Goal: Information Seeking & Learning: Learn about a topic

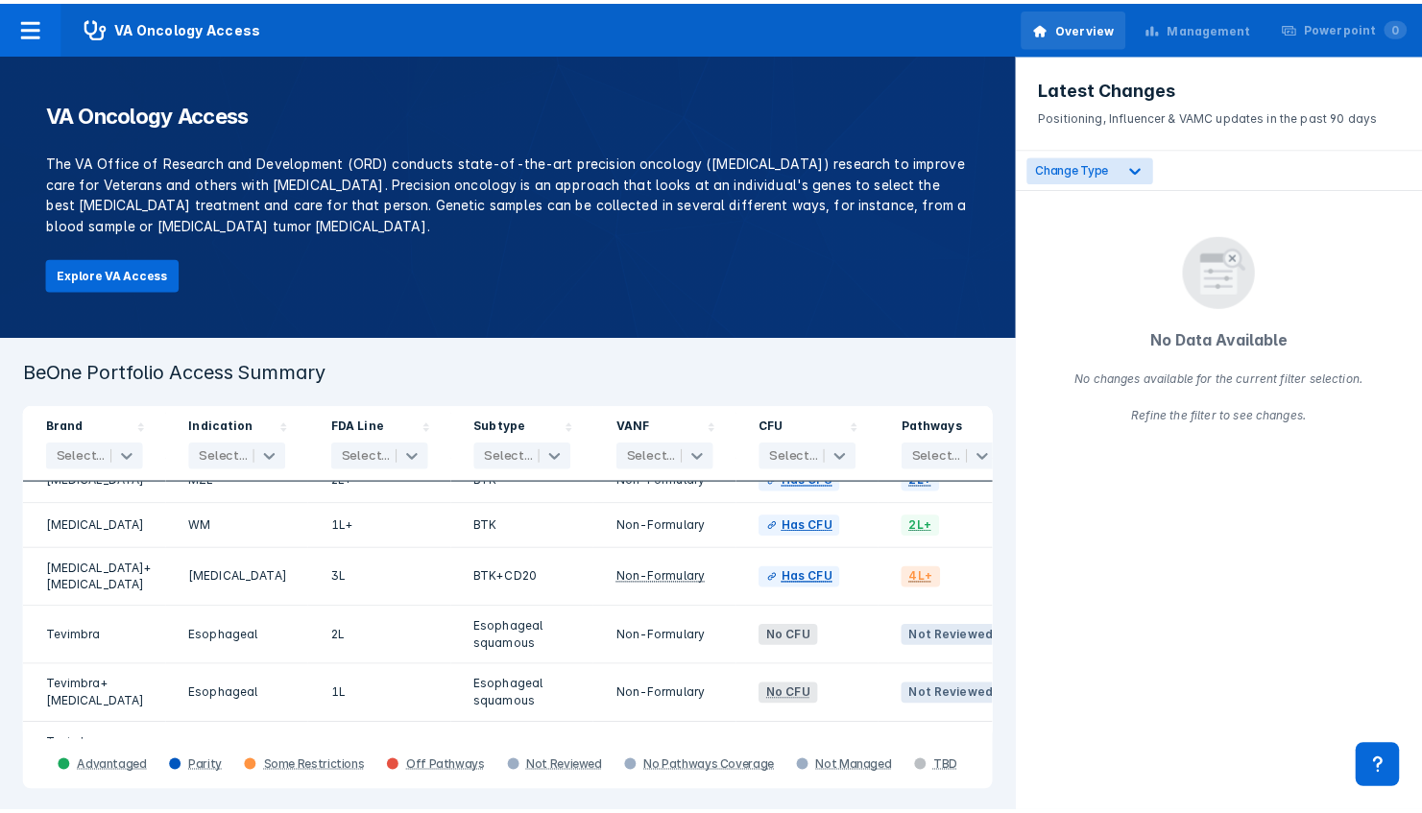
scroll to position [197, 0]
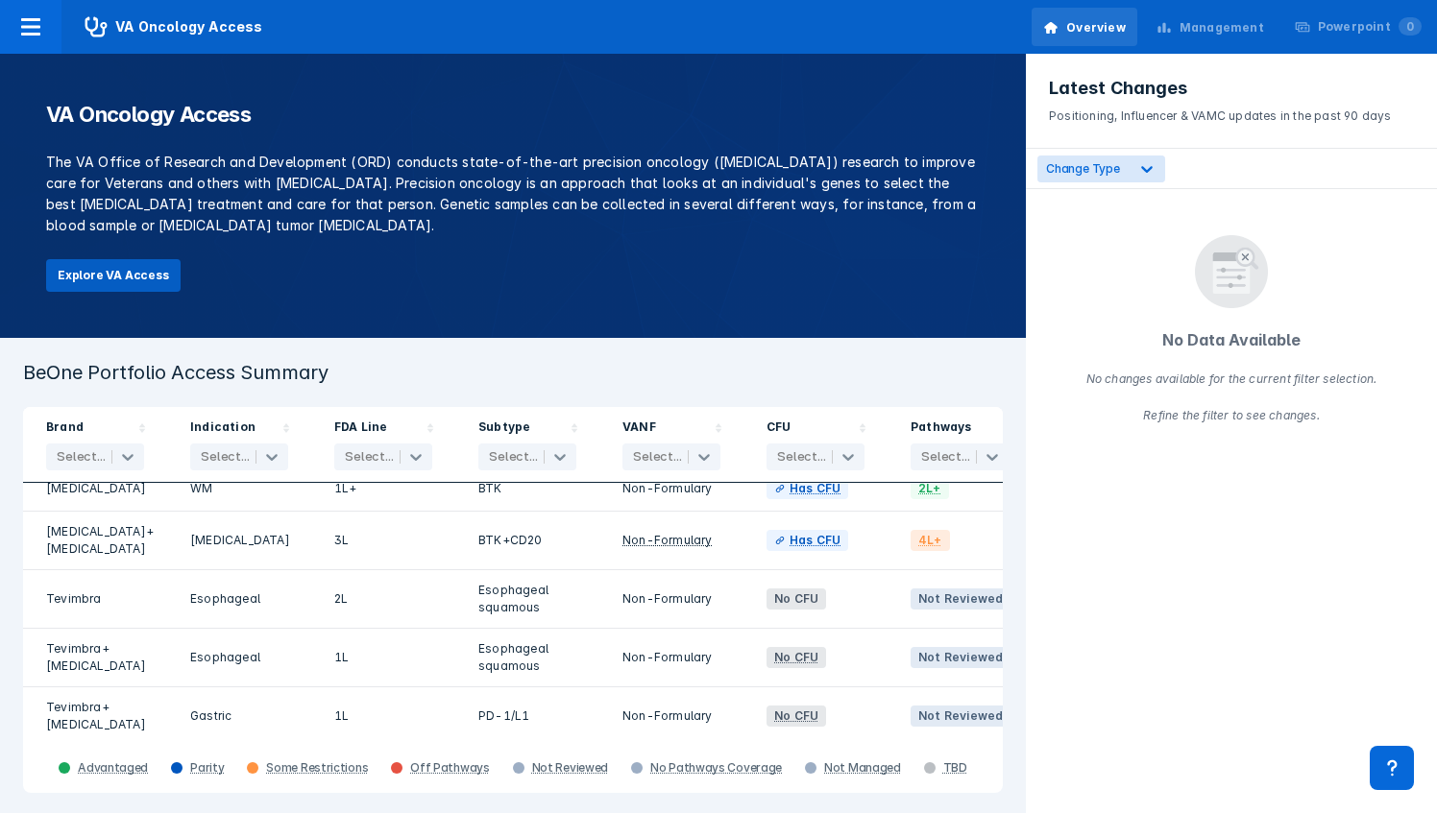
click at [117, 265] on button "Explore VA Access" at bounding box center [113, 275] width 134 height 33
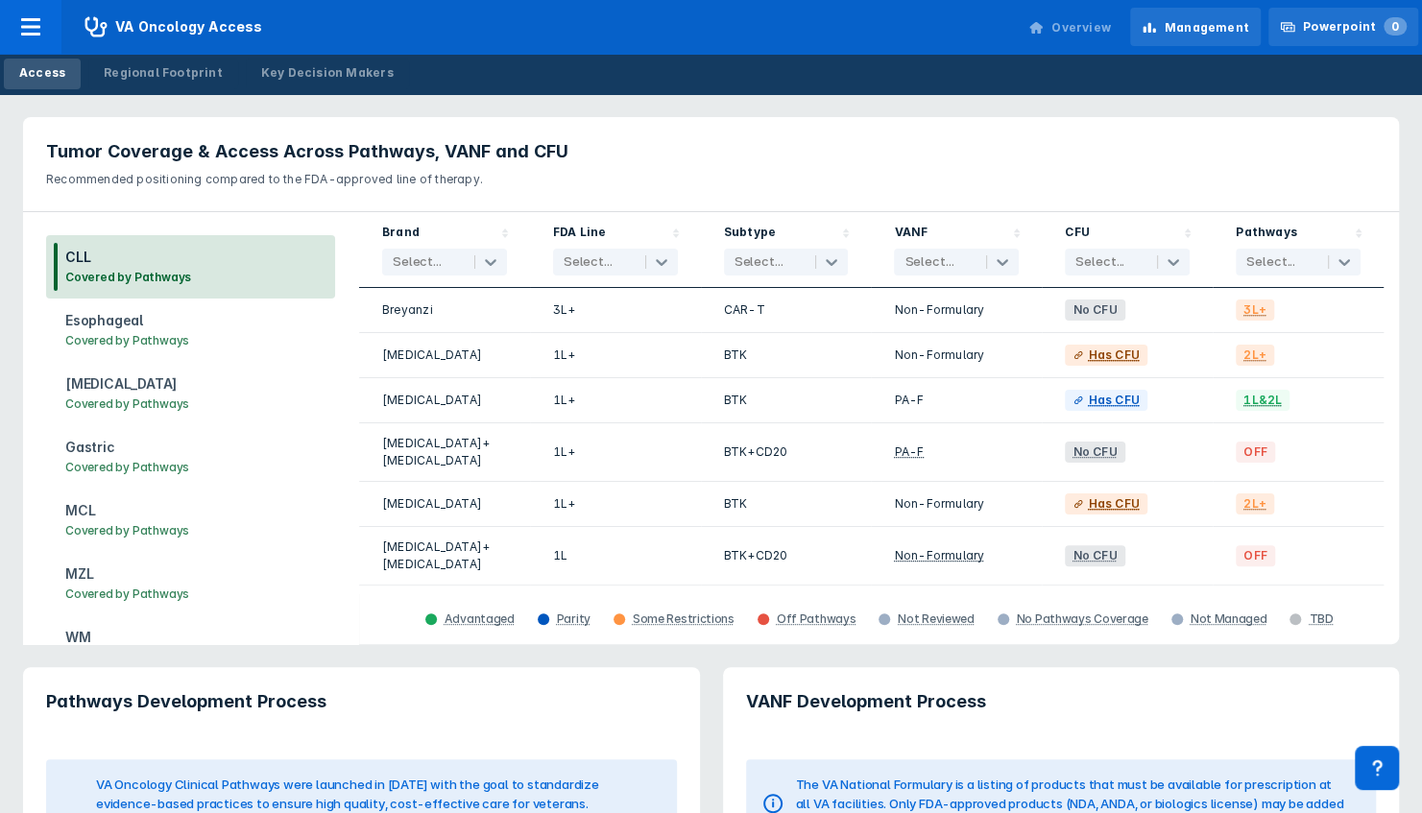
click at [1339, 33] on div "Powerpoint 0" at bounding box center [1355, 26] width 104 height 17
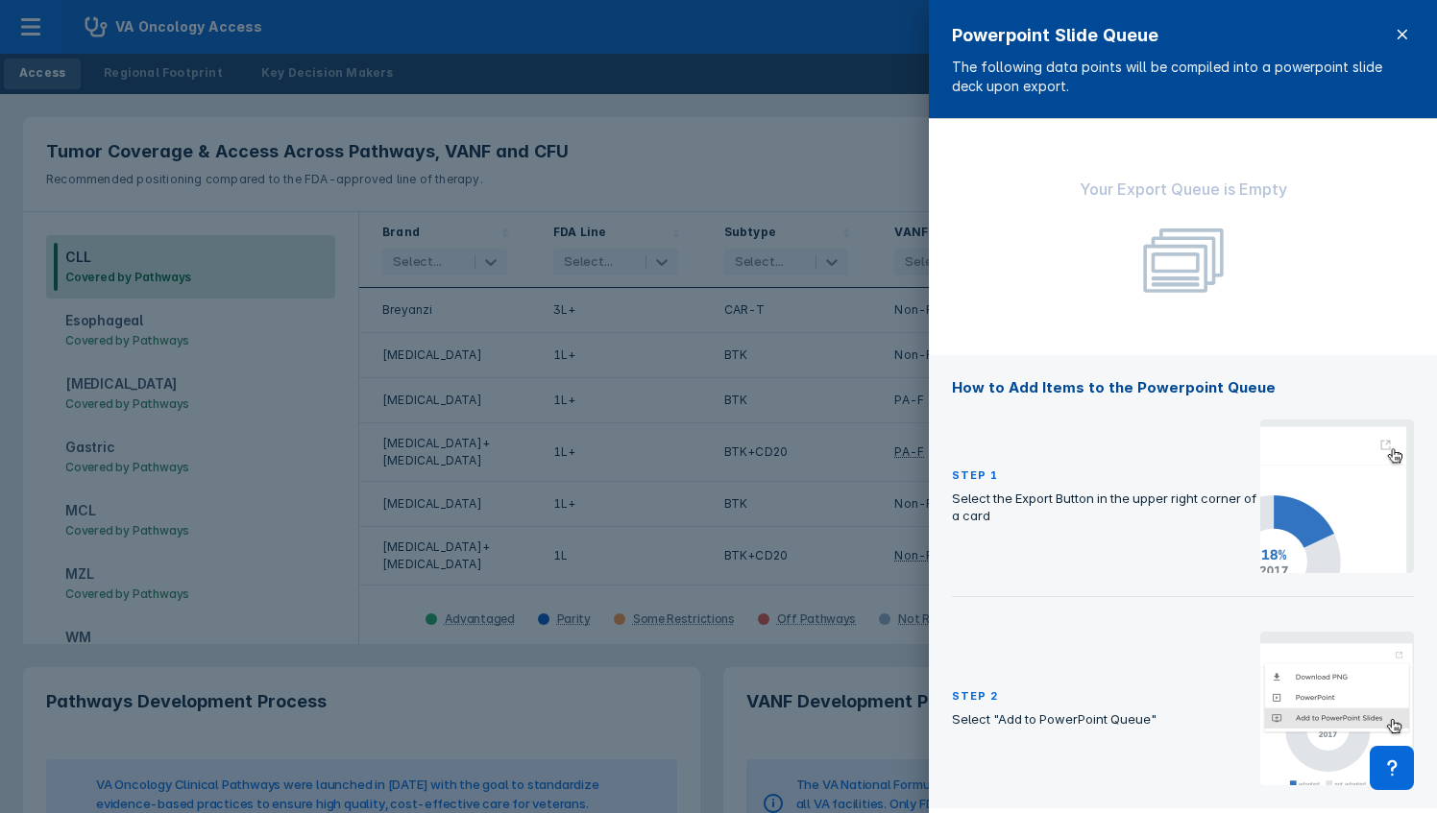
click at [1396, 33] on icon at bounding box center [1401, 34] width 15 height 15
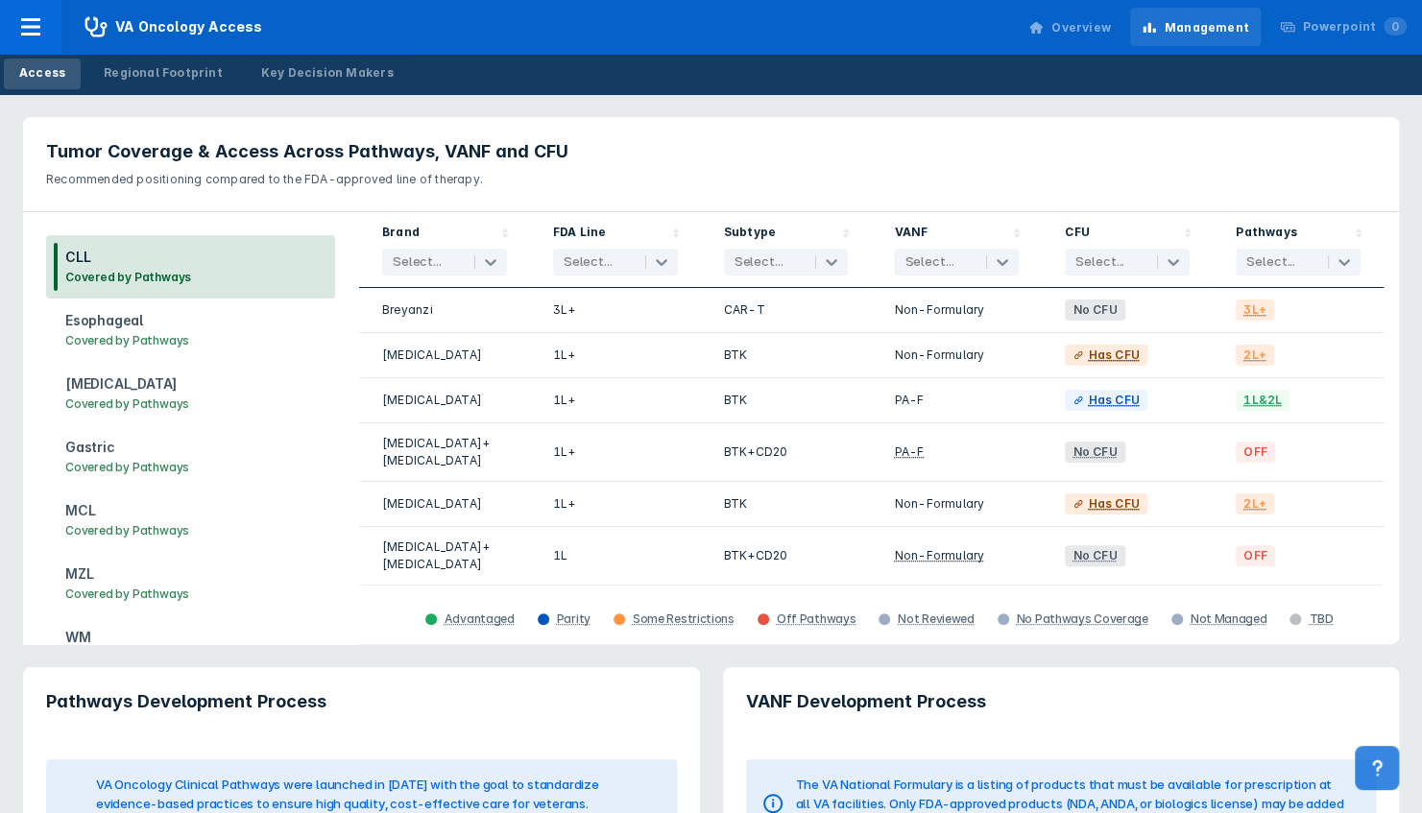
drag, startPoint x: 1376, startPoint y: 741, endPoint x: 1377, endPoint y: 766, distance: 25.0
drag, startPoint x: 1377, startPoint y: 766, endPoint x: 1323, endPoint y: 21, distance: 747.1
click at [1323, 21] on div "Powerpoint 0" at bounding box center [1355, 26] width 104 height 17
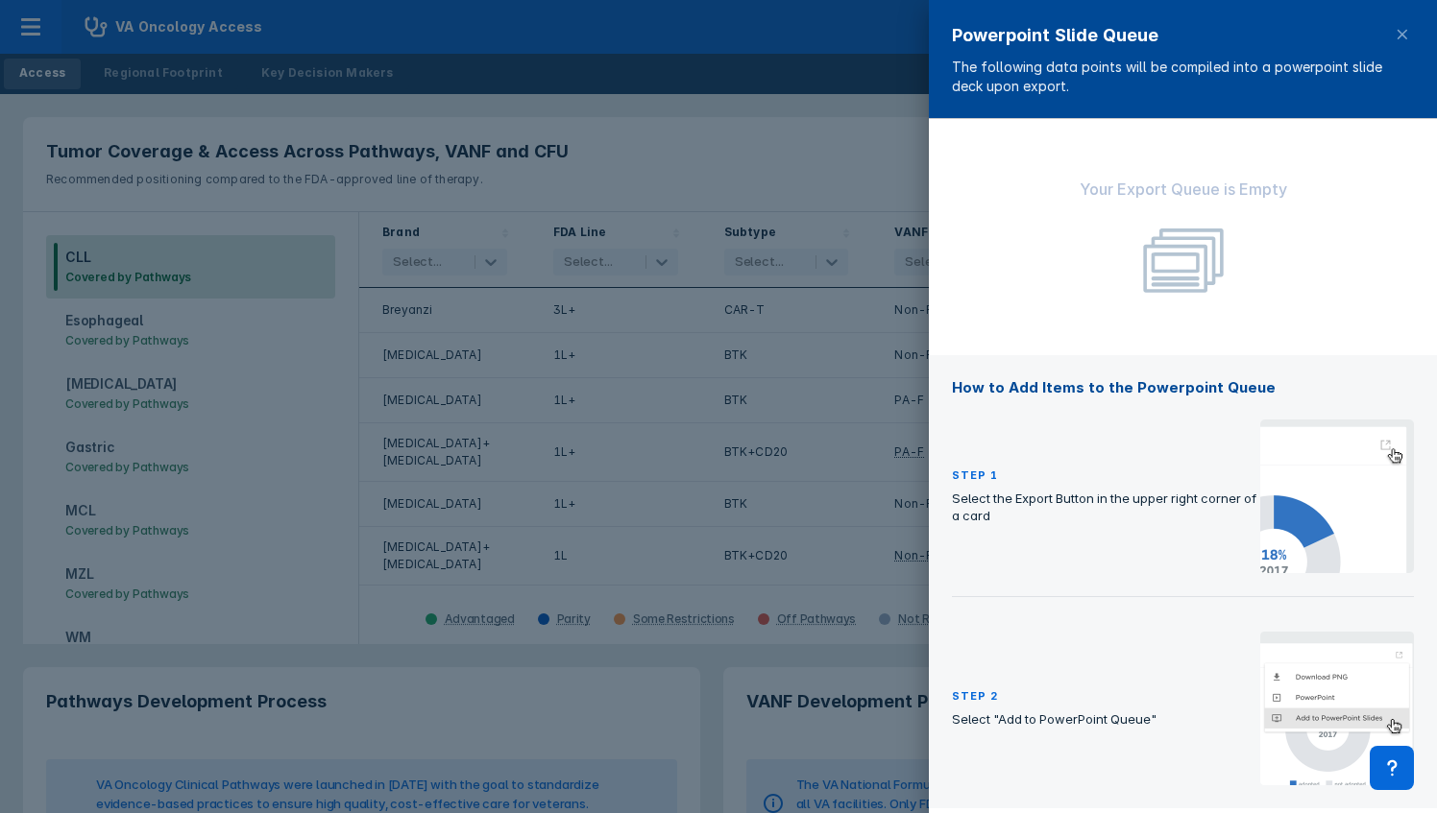
click at [854, 109] on div at bounding box center [718, 406] width 1437 height 813
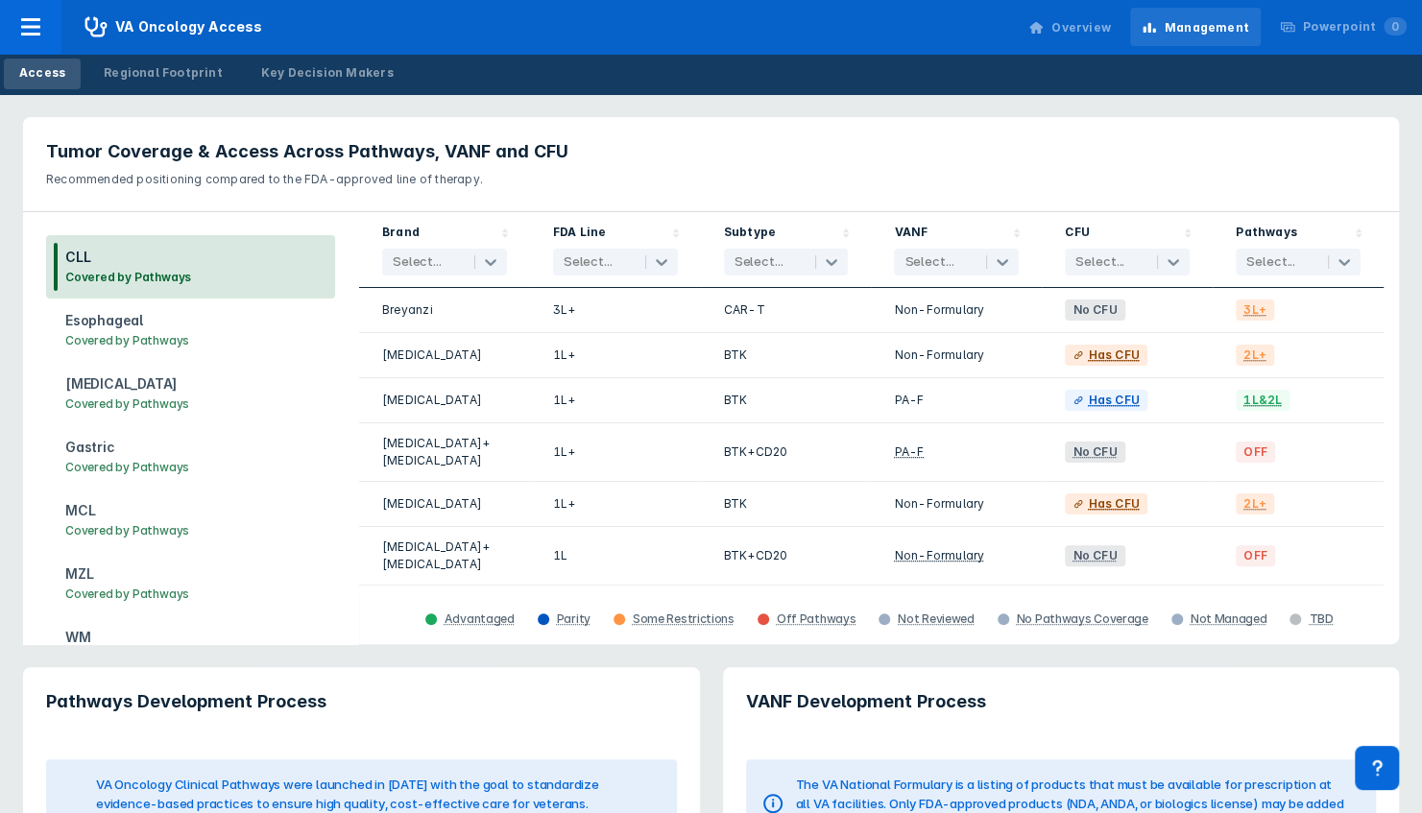
drag, startPoint x: 1356, startPoint y: 19, endPoint x: 962, endPoint y: 168, distance: 420.9
click at [962, 168] on p "Recommended positioning compared to the FDA-approved line of therapy." at bounding box center [711, 175] width 1330 height 25
click at [1355, 31] on div "Powerpoint 0" at bounding box center [1355, 26] width 104 height 17
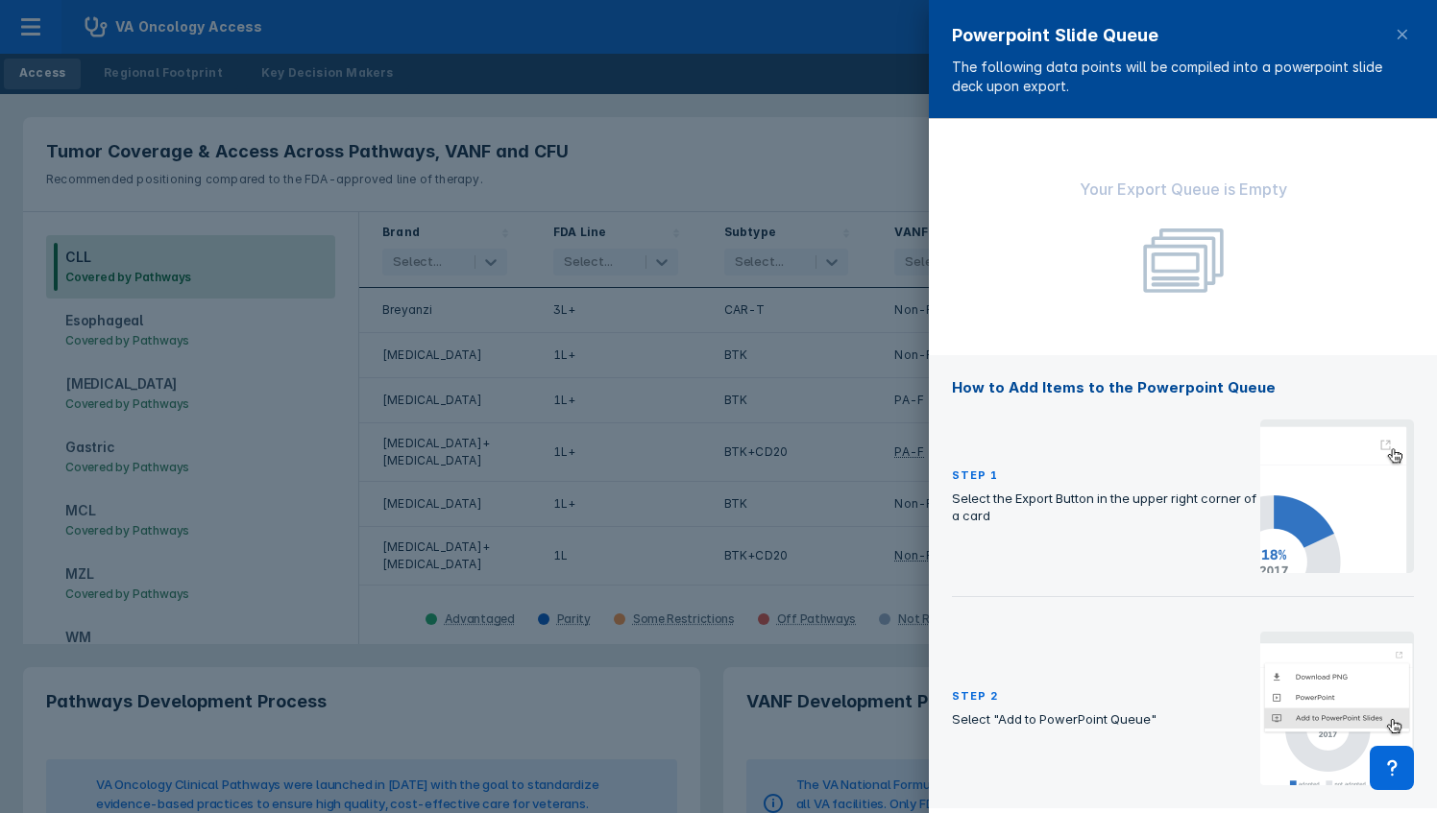
click at [825, 201] on div at bounding box center [718, 406] width 1437 height 813
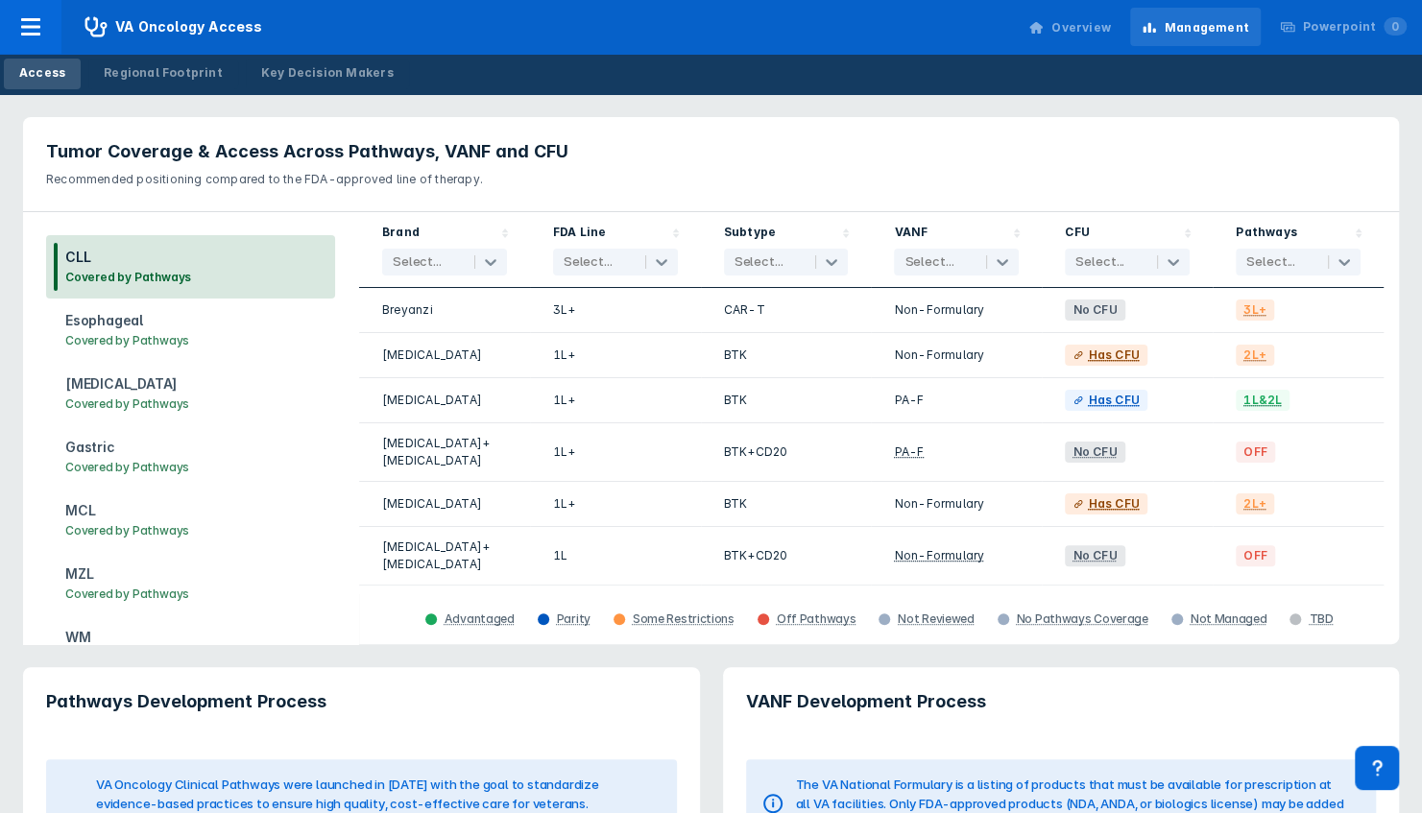
drag, startPoint x: 1429, startPoint y: 14, endPoint x: 1011, endPoint y: 100, distance: 426.4
click at [1011, 100] on div "Tumor Coverage & Access Across Pathways, VANF and CFU Recommended positioning c…" at bounding box center [711, 605] width 1422 height 1023
click at [136, 384] on h3 "[MEDICAL_DATA]" at bounding box center [127, 384] width 124 height 21
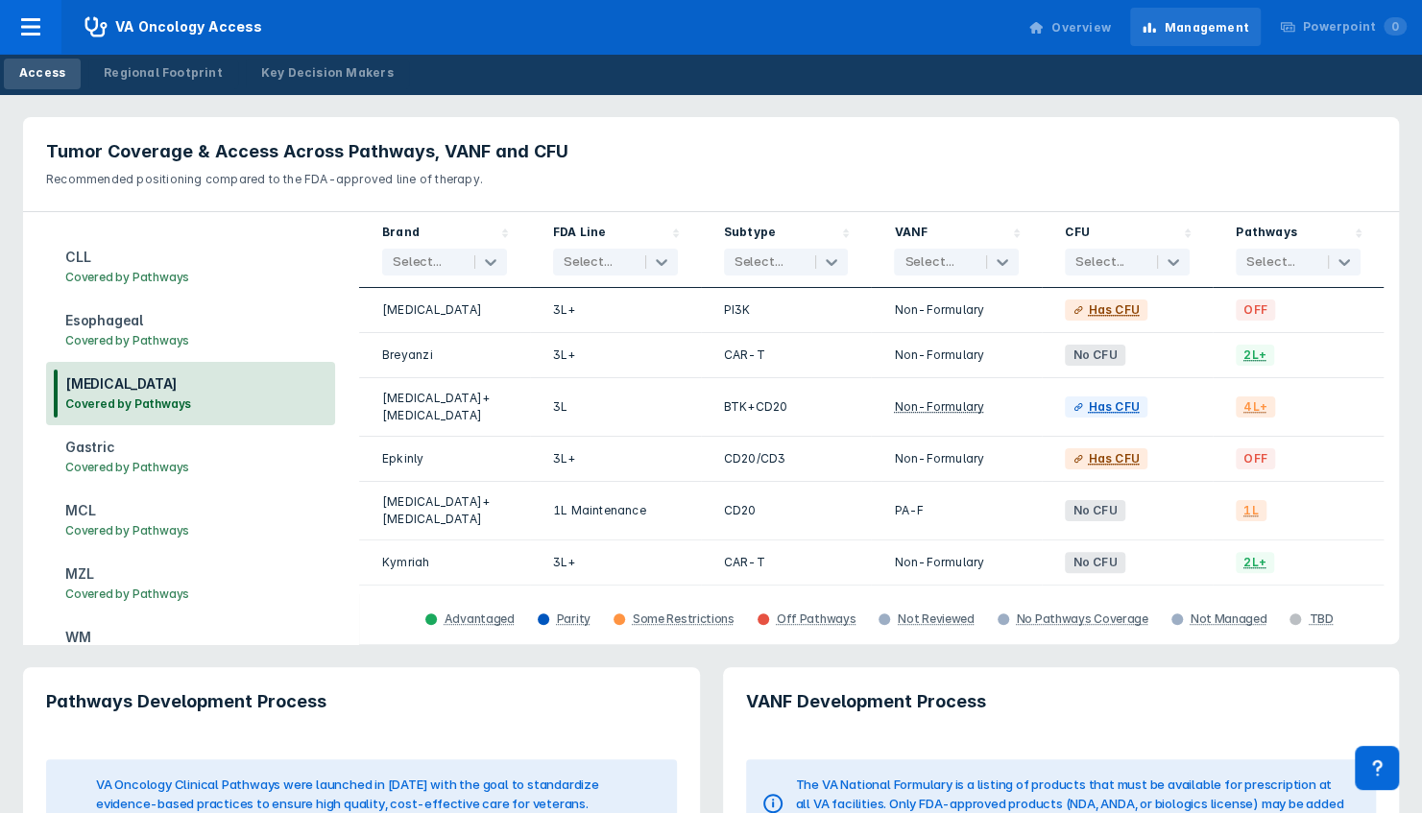
click at [123, 455] on h3 "Gastric" at bounding box center [127, 447] width 124 height 21
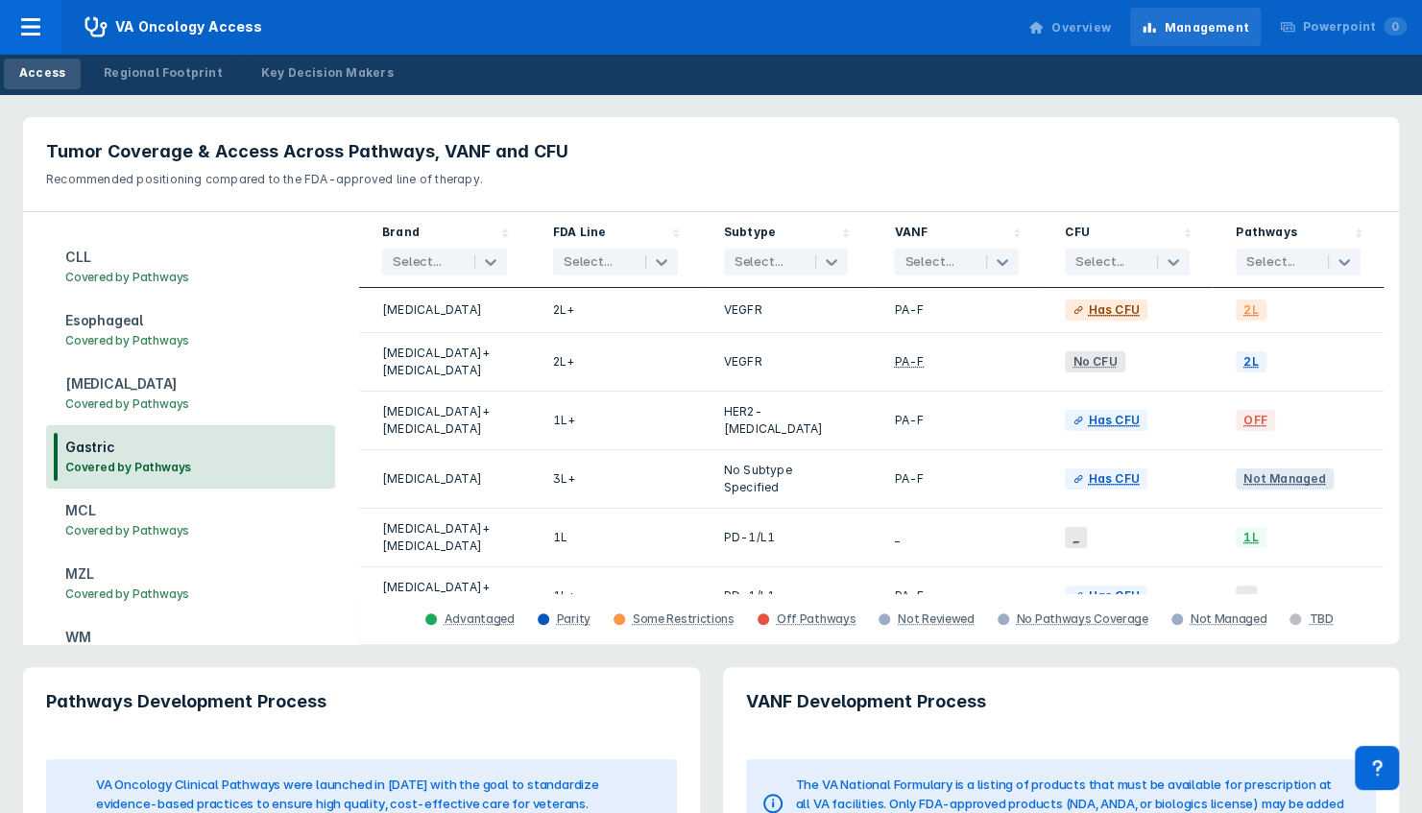
click at [100, 516] on h3 "MCL" at bounding box center [127, 510] width 124 height 21
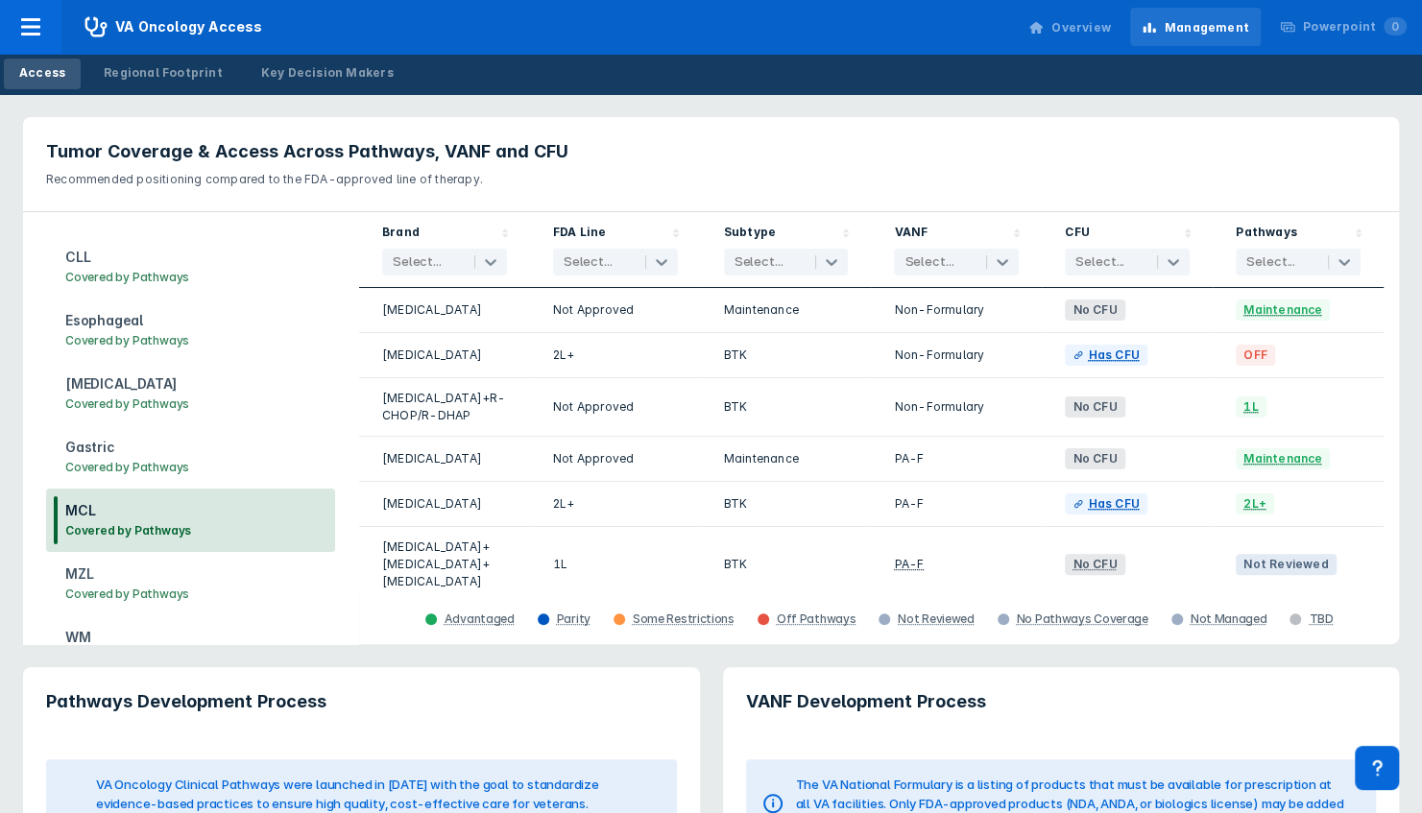
click at [90, 580] on h3 "MZL" at bounding box center [127, 574] width 124 height 21
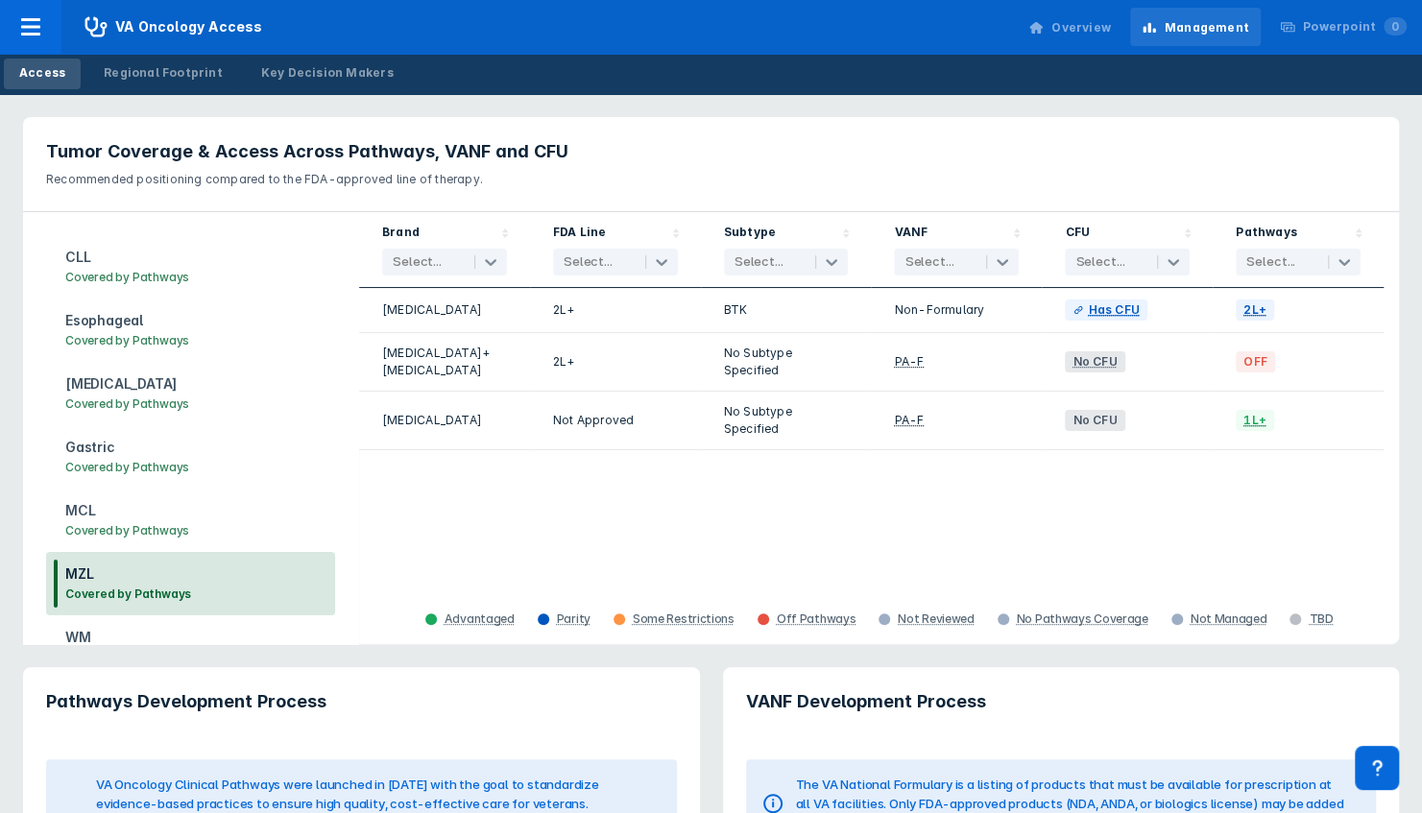
click at [147, 263] on h3 "CLL" at bounding box center [127, 257] width 124 height 21
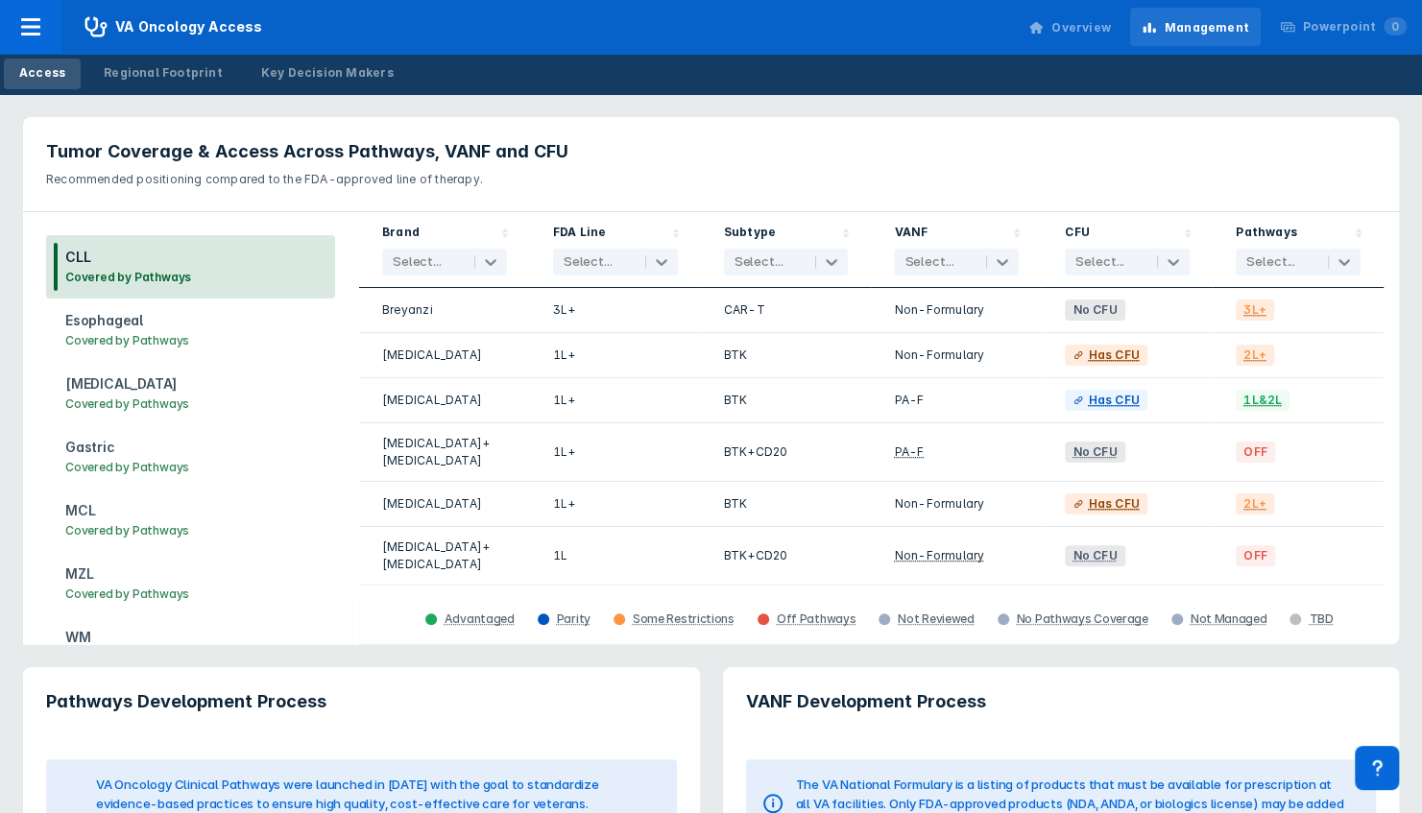
click at [879, 109] on div "Tumor Coverage & Access Across Pathways, VANF and CFU Recommended positioning c…" at bounding box center [711, 381] width 1399 height 550
drag, startPoint x: 1294, startPoint y: 3, endPoint x: 985, endPoint y: 156, distance: 344.9
click at [985, 156] on h3 "Tumor Coverage & Access Across Pathways, VANF and CFU" at bounding box center [711, 151] width 1330 height 23
click at [157, 390] on h3 "[MEDICAL_DATA]" at bounding box center [127, 384] width 124 height 21
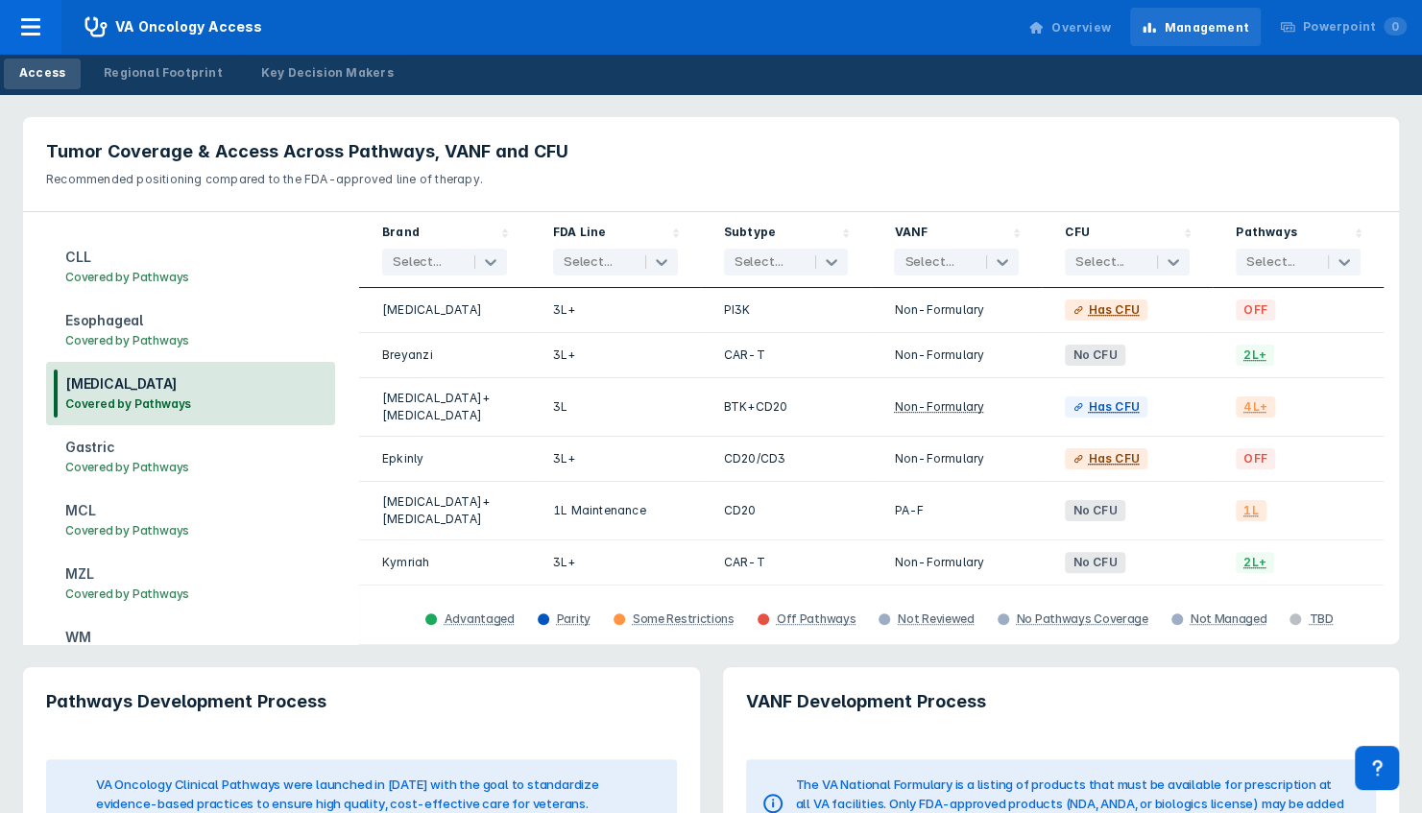
click at [127, 454] on h3 "Gastric" at bounding box center [127, 447] width 124 height 21
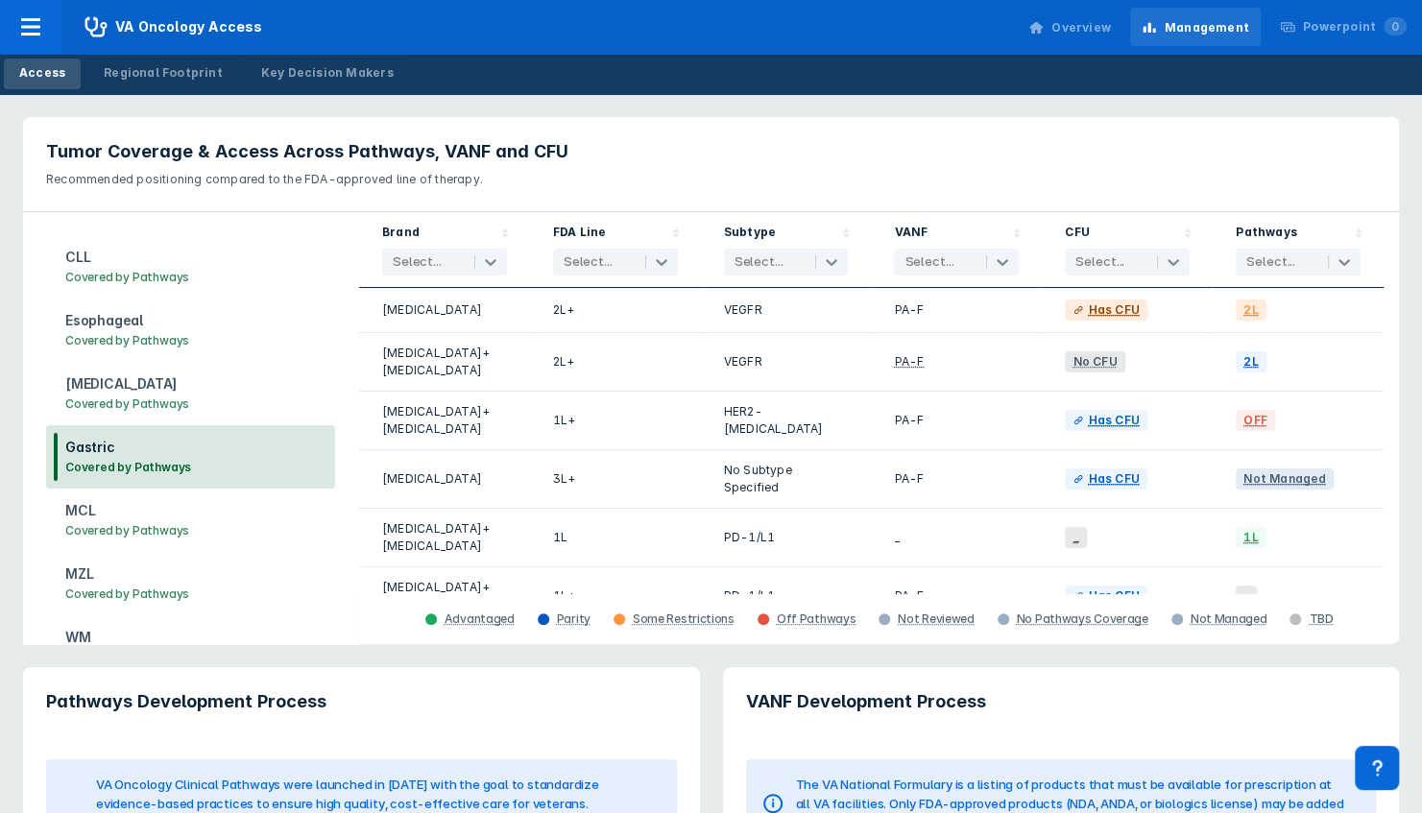
click at [107, 528] on h3 "Covered by Pathways" at bounding box center [127, 530] width 124 height 19
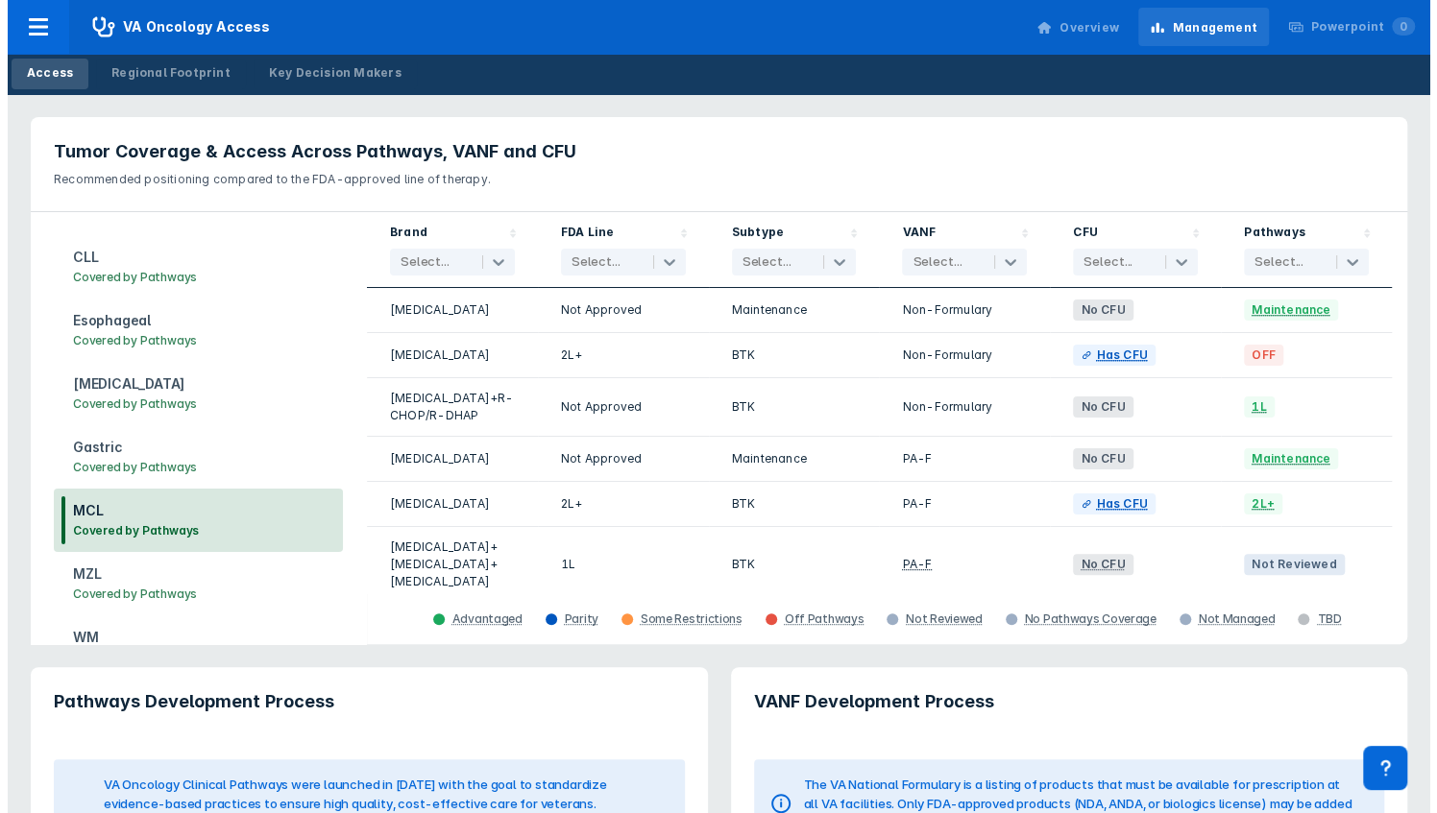
scroll to position [271, 0]
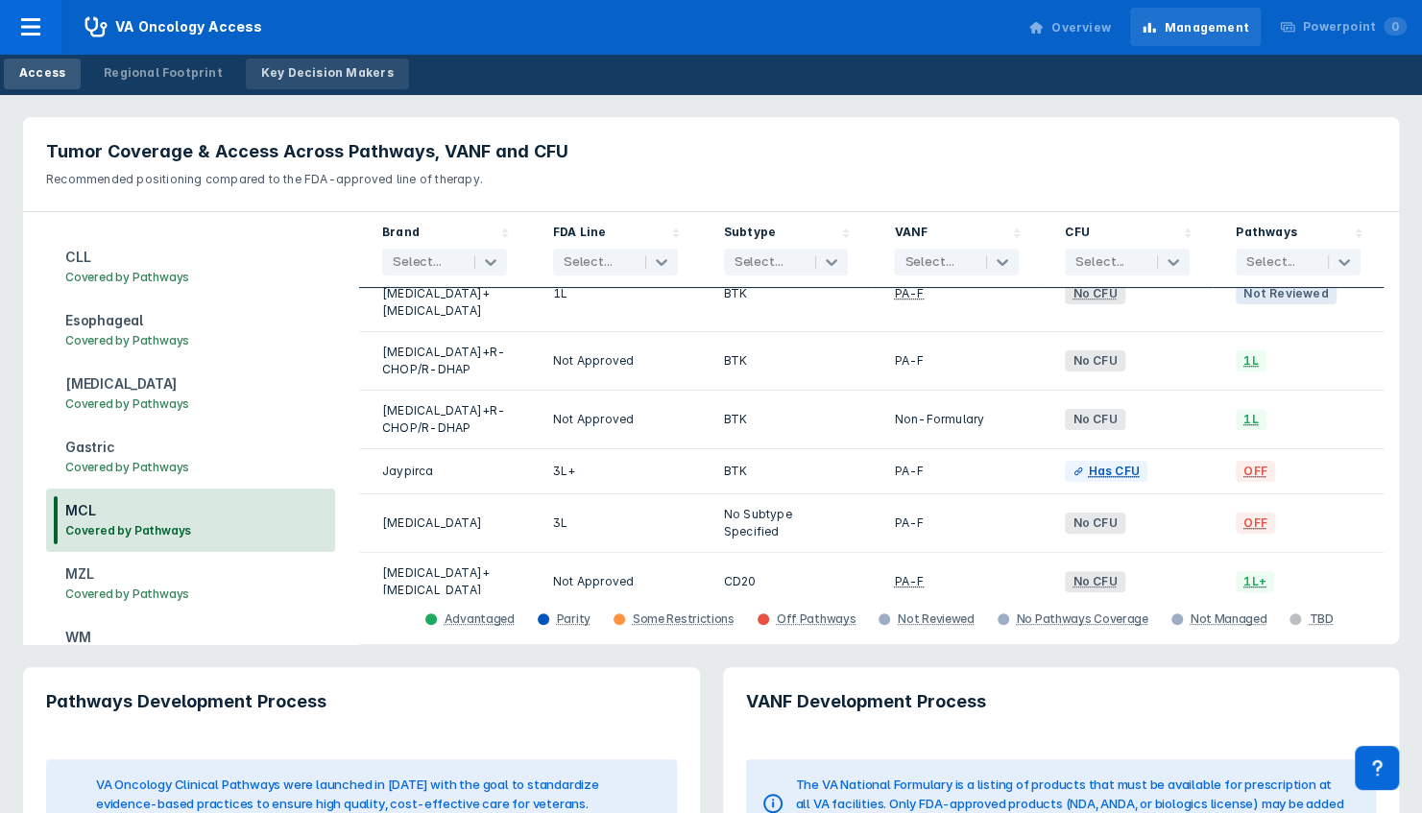
click at [283, 75] on div "Key Decision Makers" at bounding box center [327, 72] width 133 height 17
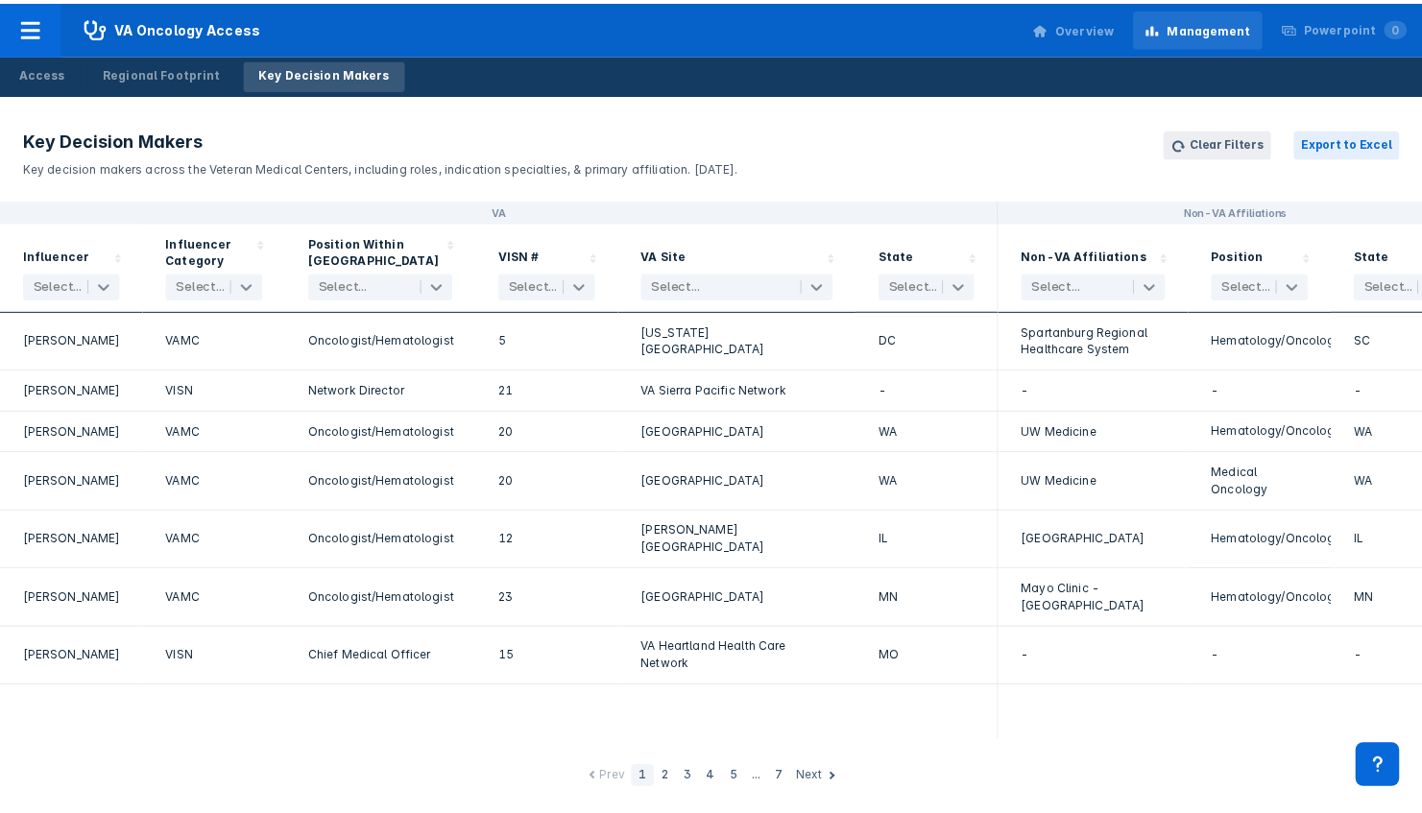
scroll to position [0, 152]
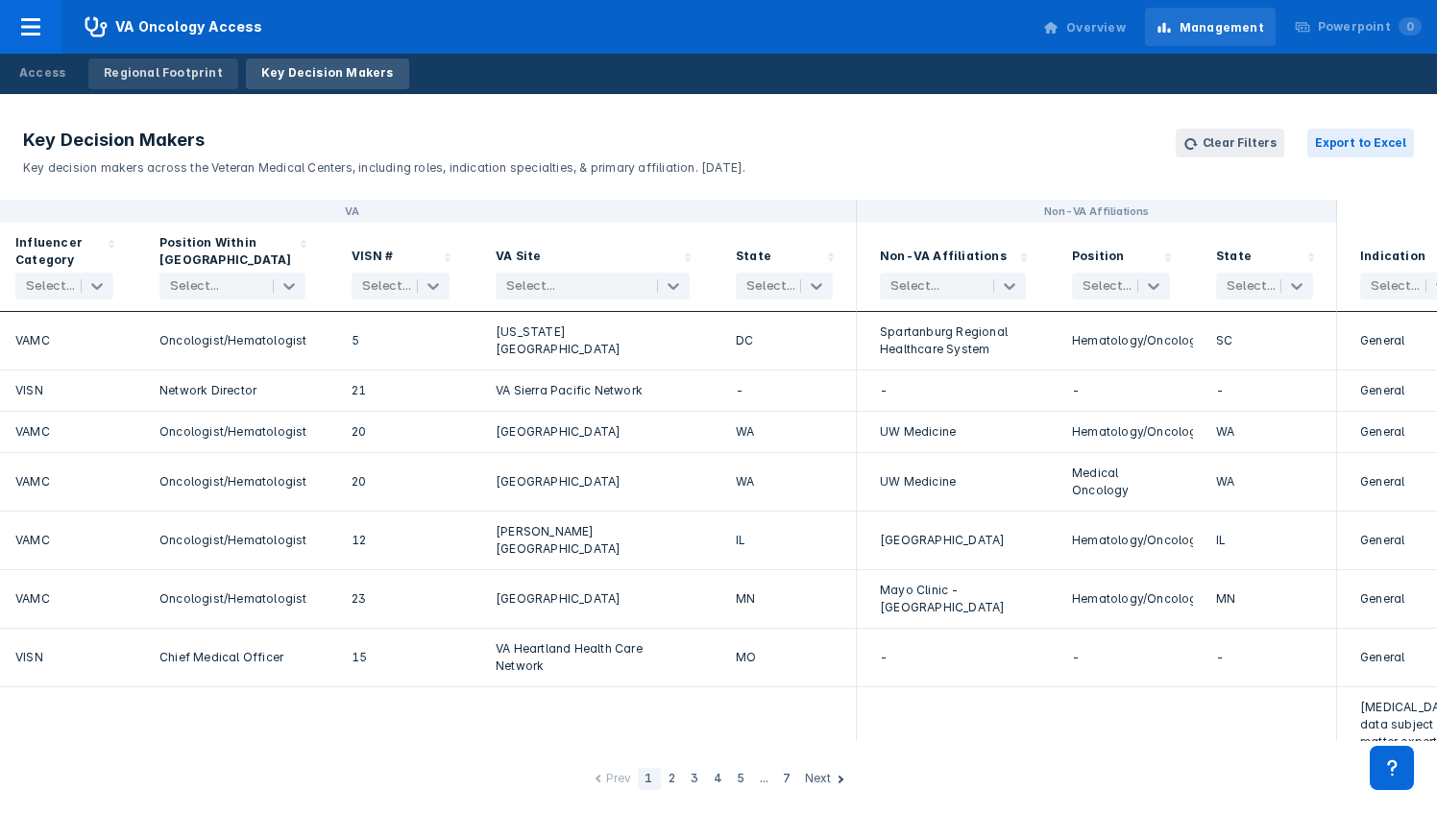
click at [152, 70] on div "Regional Footprint" at bounding box center [163, 72] width 119 height 17
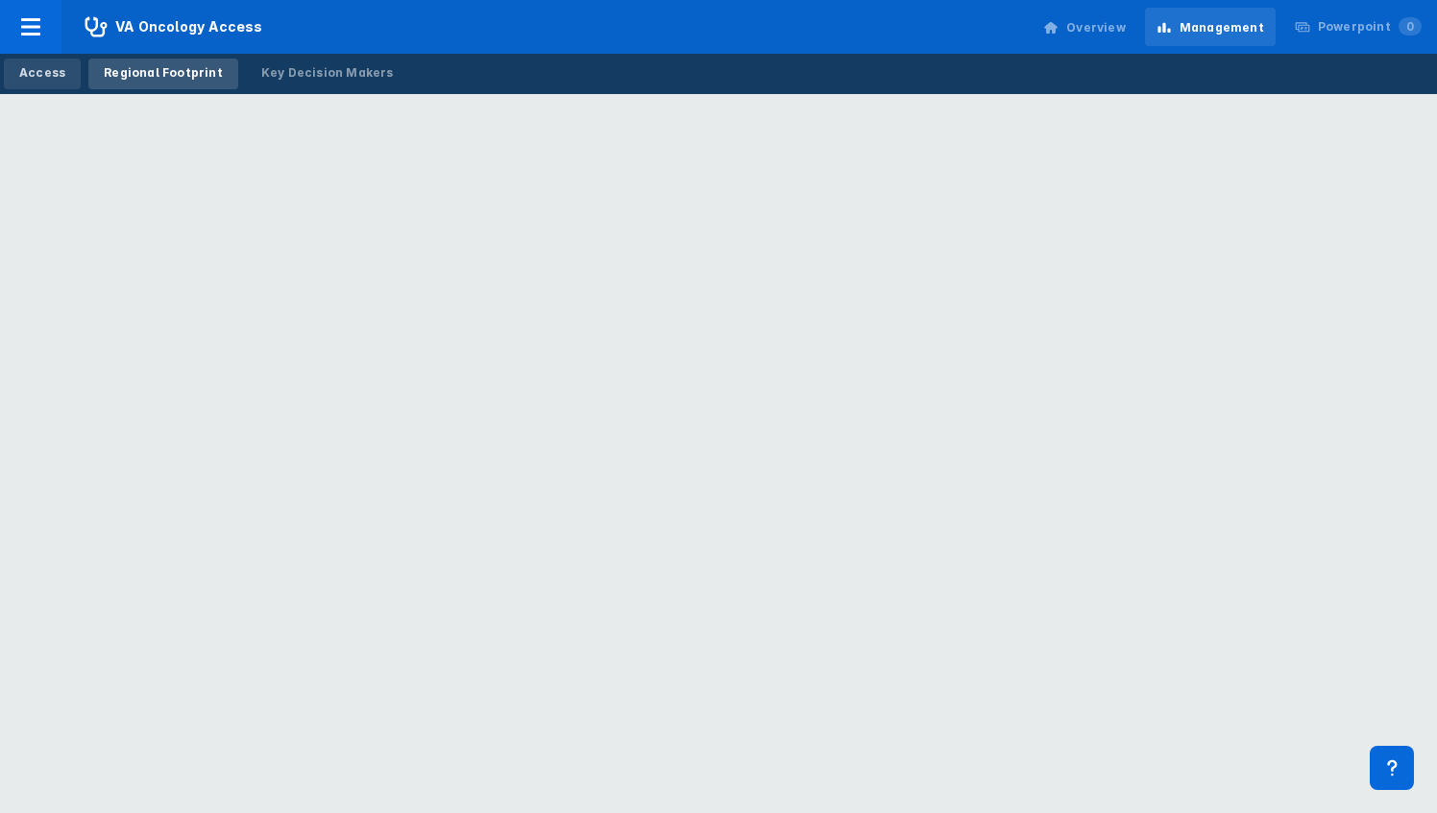
click at [36, 85] on link "Access" at bounding box center [42, 74] width 77 height 31
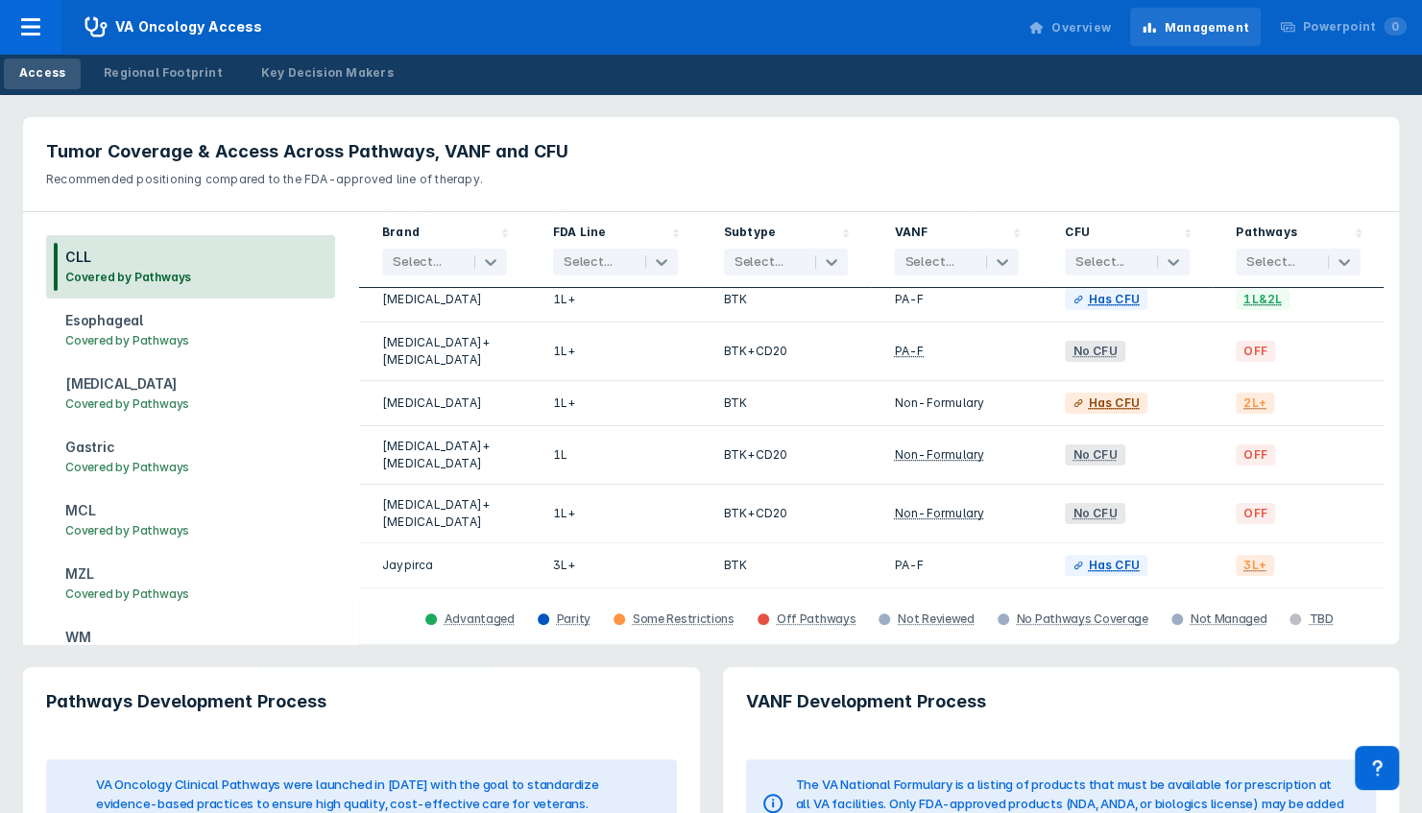
scroll to position [140, 0]
